Goal: Check status: Check status

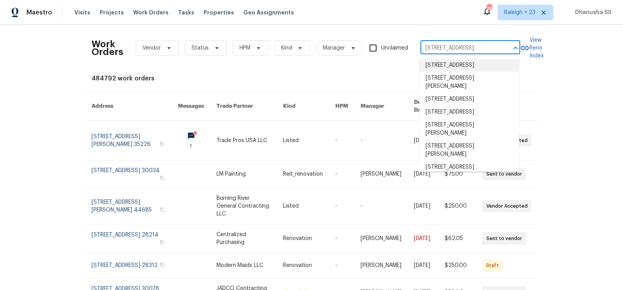
scroll to position [0, 4]
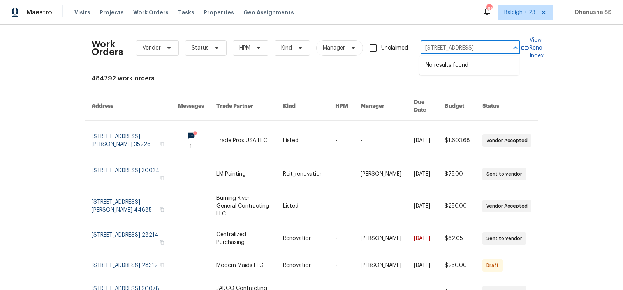
drag, startPoint x: 447, startPoint y: 48, endPoint x: 623, endPoint y: 105, distance: 185.6
click at [623, 105] on div "Work Orders Vendor Status HPM Kind Manager Unclaimed [STREET_ADDRESS] ​ View Re…" at bounding box center [311, 157] width 623 height 265
type input "[STREET_ADDRESS]"
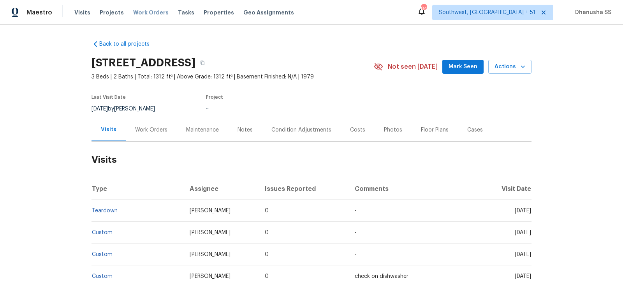
click at [147, 12] on span "Work Orders" at bounding box center [150, 13] width 35 height 8
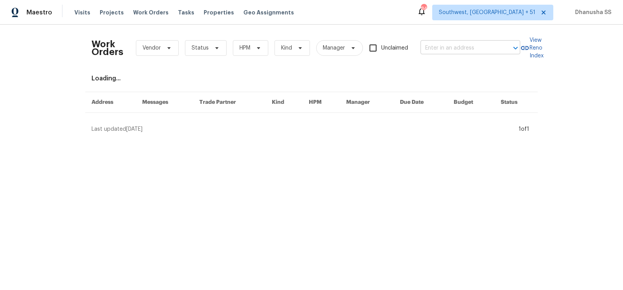
click at [463, 48] on input "text" at bounding box center [460, 48] width 78 height 12
paste input "[STREET_ADDRESS]"
type input "[STREET_ADDRESS]"
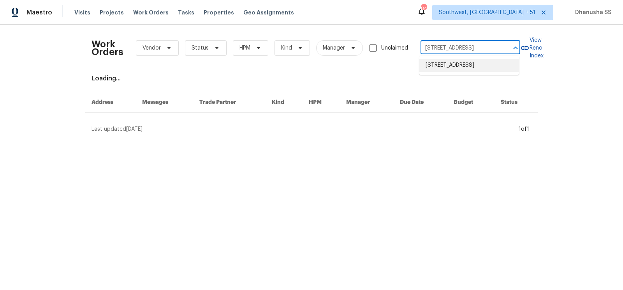
click at [442, 71] on li "[STREET_ADDRESS]" at bounding box center [470, 65] width 100 height 13
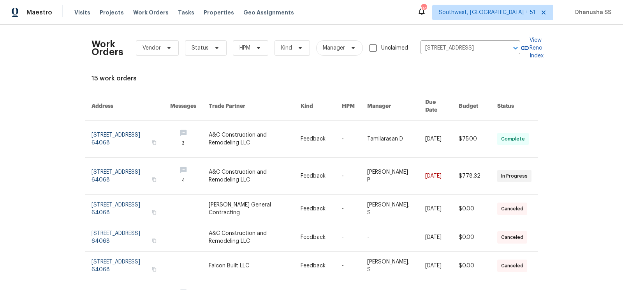
click at [328, 130] on link at bounding box center [321, 138] width 41 height 37
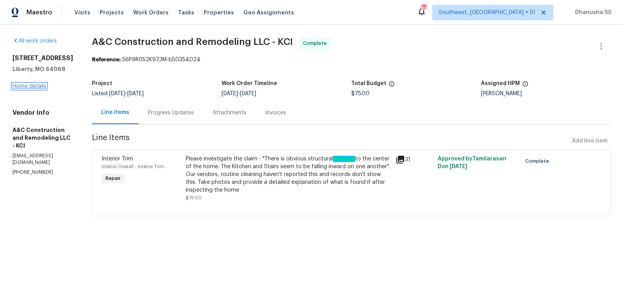
click at [32, 88] on link "Home details" at bounding box center [29, 85] width 34 height 5
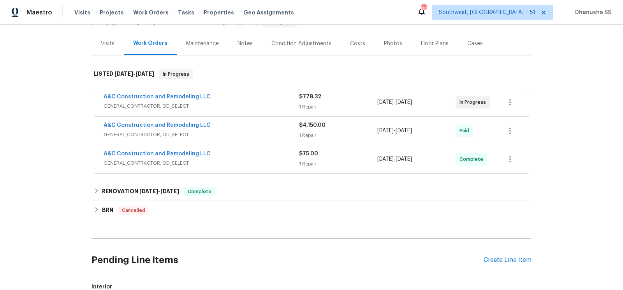
scroll to position [157, 0]
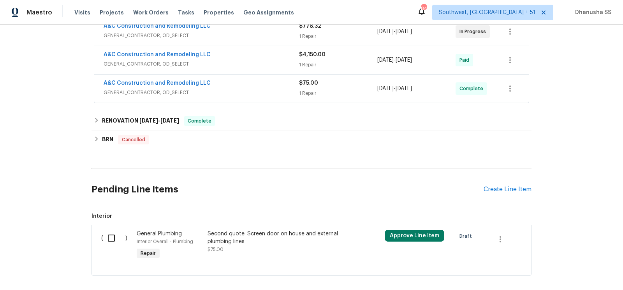
click at [251, 83] on div "A&C Construction and Remodeling LLC" at bounding box center [202, 83] width 196 height 9
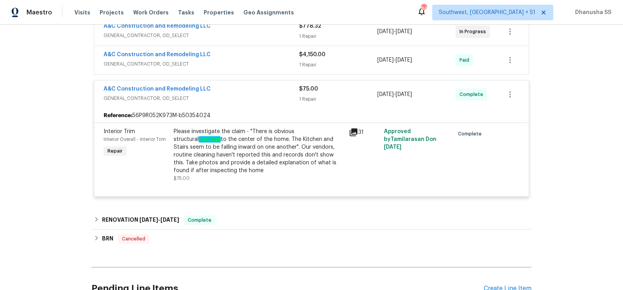
click at [260, 64] on span "GENERAL_CONTRACTOR, OD_SELECT" at bounding box center [202, 64] width 196 height 8
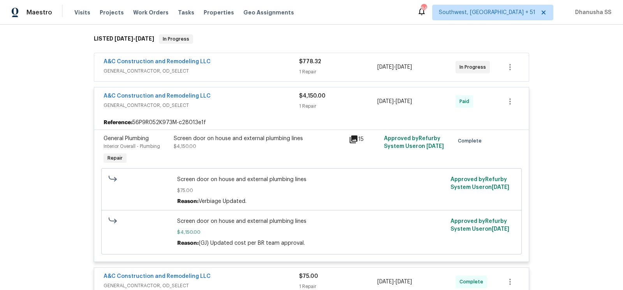
scroll to position [116, 0]
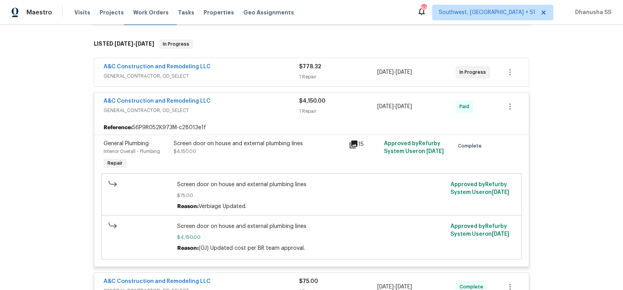
click at [260, 65] on div "A&C Construction and Remodeling LLC" at bounding box center [202, 67] width 196 height 9
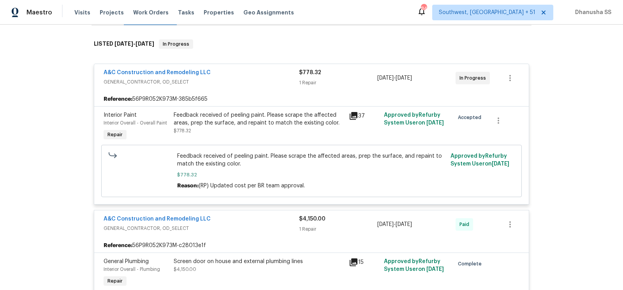
click at [254, 79] on span "GENERAL_CONTRACTOR, OD_SELECT" at bounding box center [202, 82] width 196 height 8
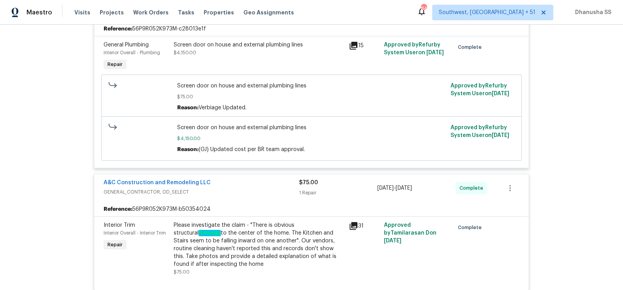
scroll to position [375, 0]
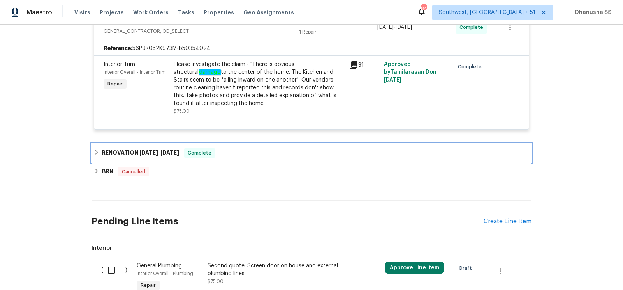
click at [237, 153] on div "RENOVATION 4/28/25 - 5/28/25 Complete" at bounding box center [312, 152] width 436 height 9
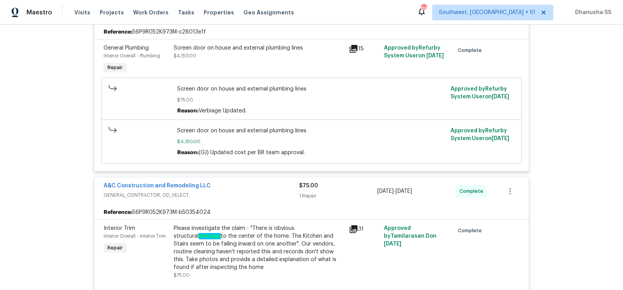
scroll to position [110, 0]
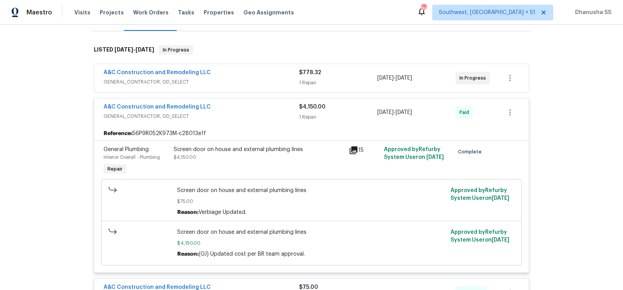
click at [256, 74] on div "A&C Construction and Remodeling LLC" at bounding box center [202, 73] width 196 height 9
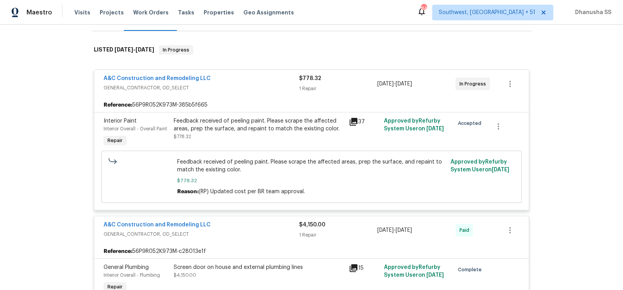
click at [256, 74] on div "A&C Construction and Remodeling LLC" at bounding box center [202, 78] width 196 height 9
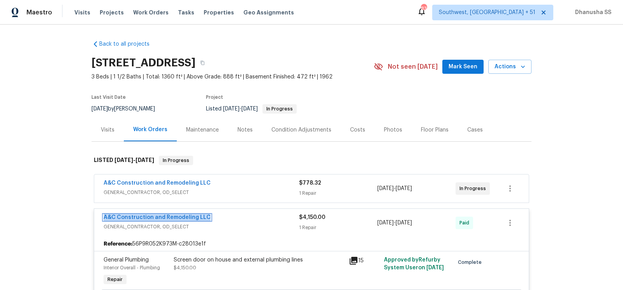
scroll to position [89, 0]
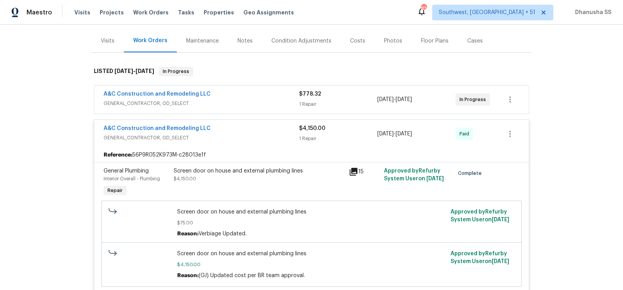
click at [257, 105] on span "GENERAL_CONTRACTOR, OD_SELECT" at bounding box center [202, 103] width 196 height 8
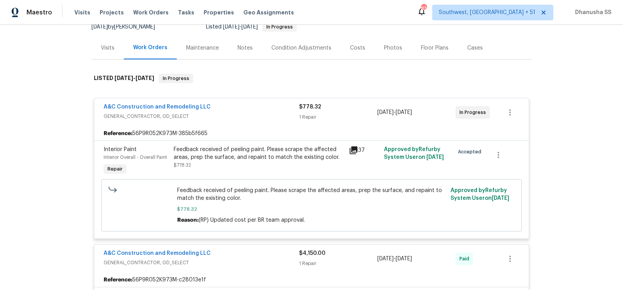
scroll to position [0, 0]
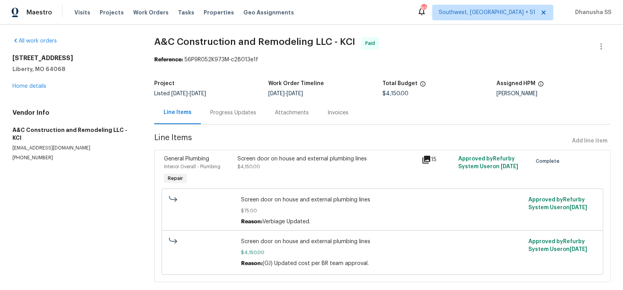
click at [224, 114] on div "Progress Updates" at bounding box center [233, 113] width 46 height 8
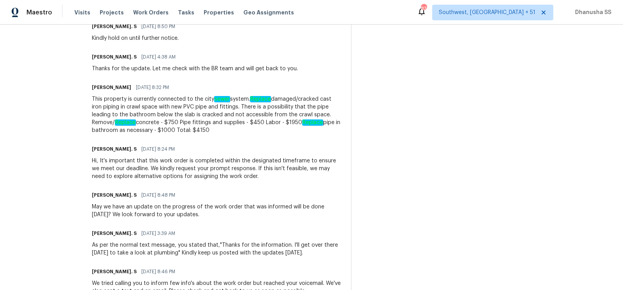
scroll to position [591, 0]
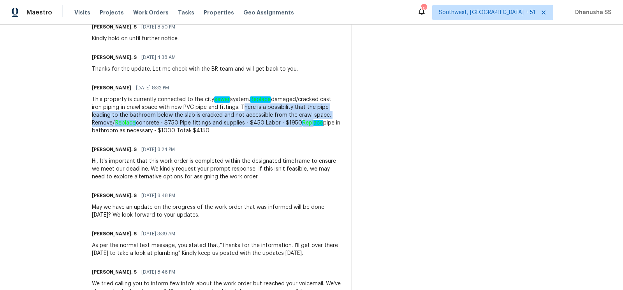
drag, startPoint x: 254, startPoint y: 108, endPoint x: 325, endPoint y: 122, distance: 72.4
click at [325, 122] on div "This property is currently connected to the city sewer system. Replace damaged/…" at bounding box center [217, 114] width 250 height 39
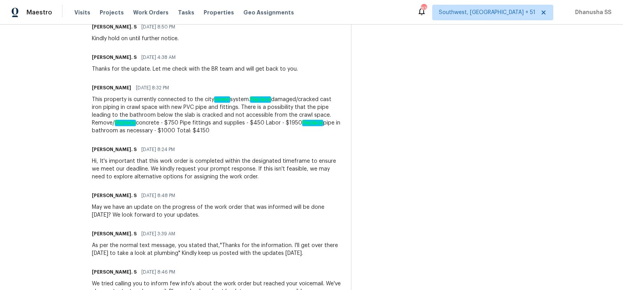
click at [281, 133] on div "This property is currently connected to the city sewer system. Replace damaged/…" at bounding box center [217, 114] width 250 height 39
